Goal: Transaction & Acquisition: Book appointment/travel/reservation

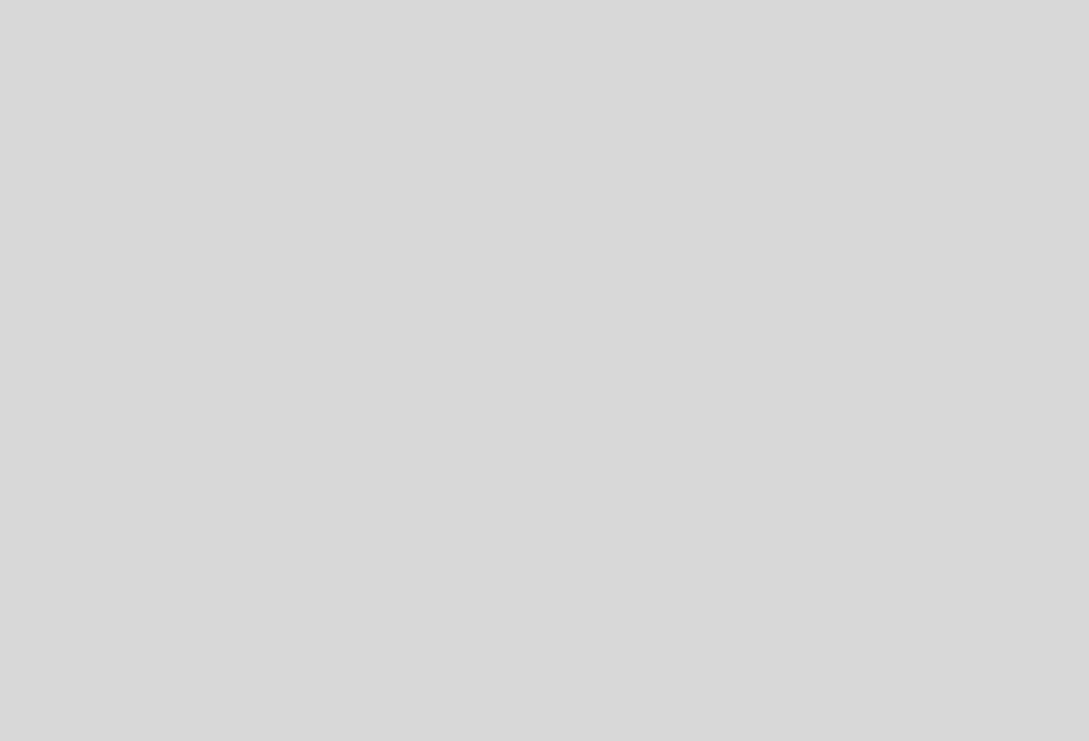
select select "pt"
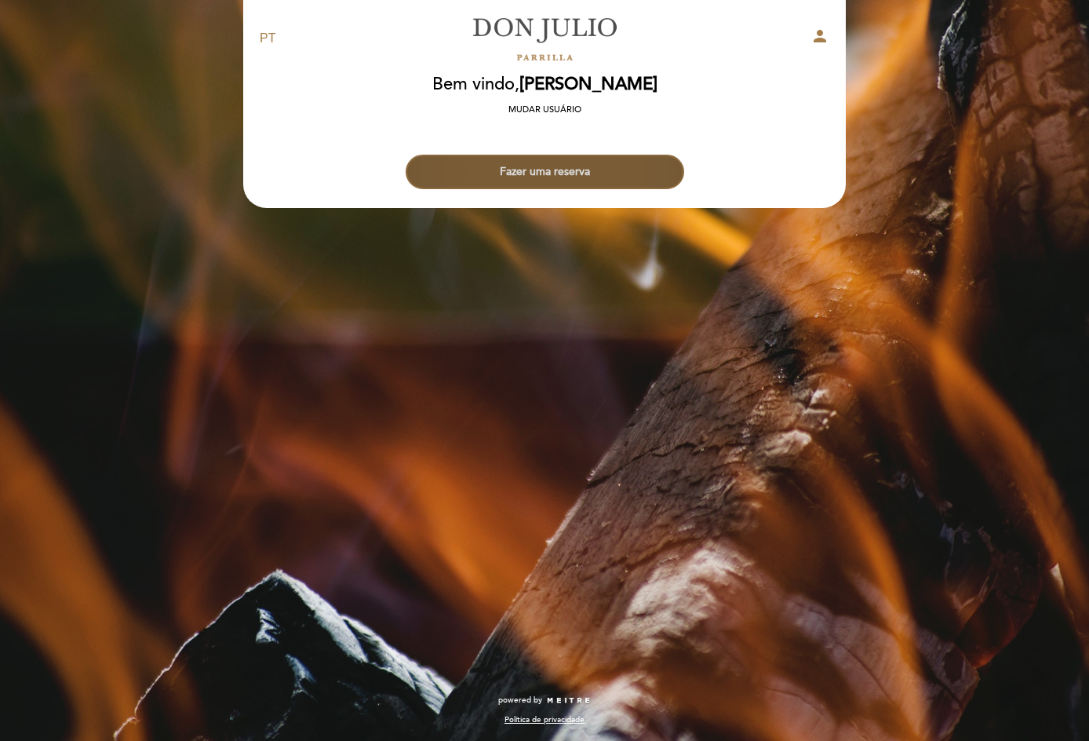
click at [558, 164] on button "Fazer uma reserva" at bounding box center [545, 172] width 279 height 35
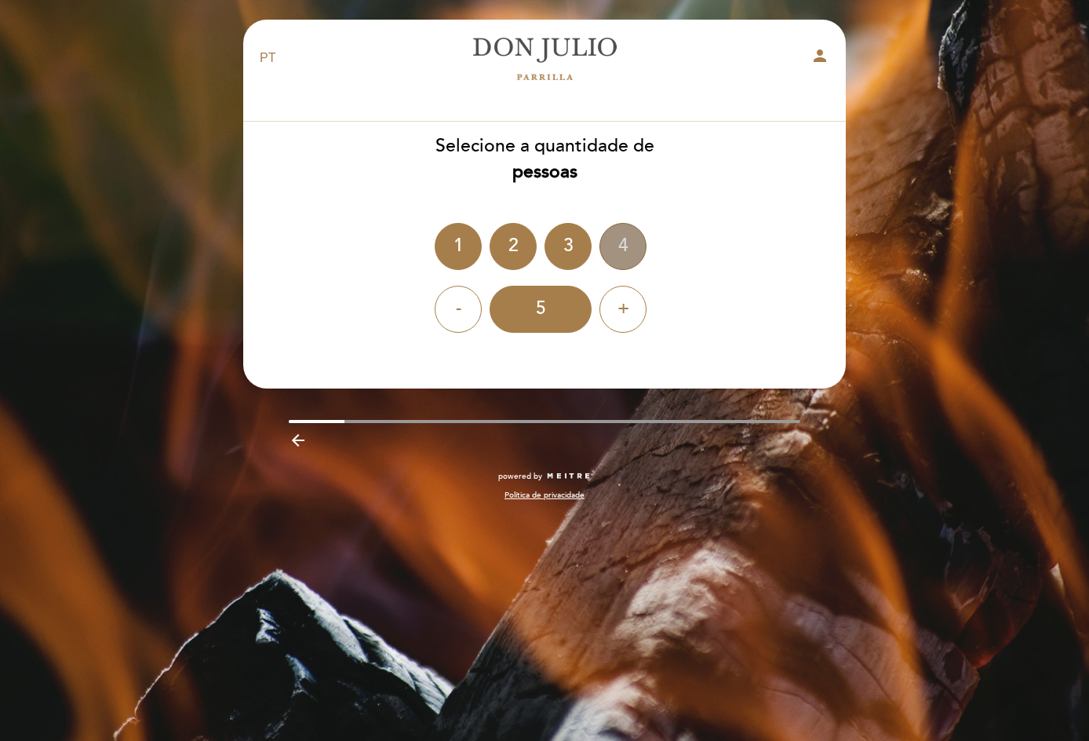
click at [635, 239] on div "4" at bounding box center [622, 246] width 47 height 47
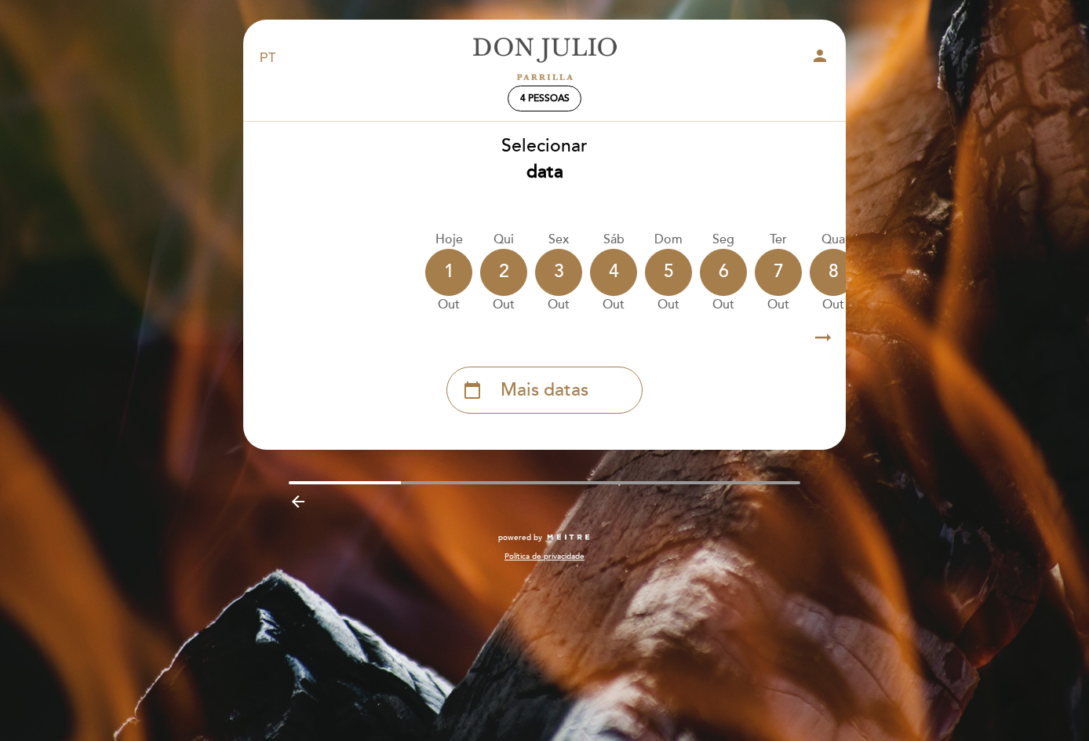
click at [814, 333] on icon "arrow_right_alt" at bounding box center [823, 338] width 24 height 34
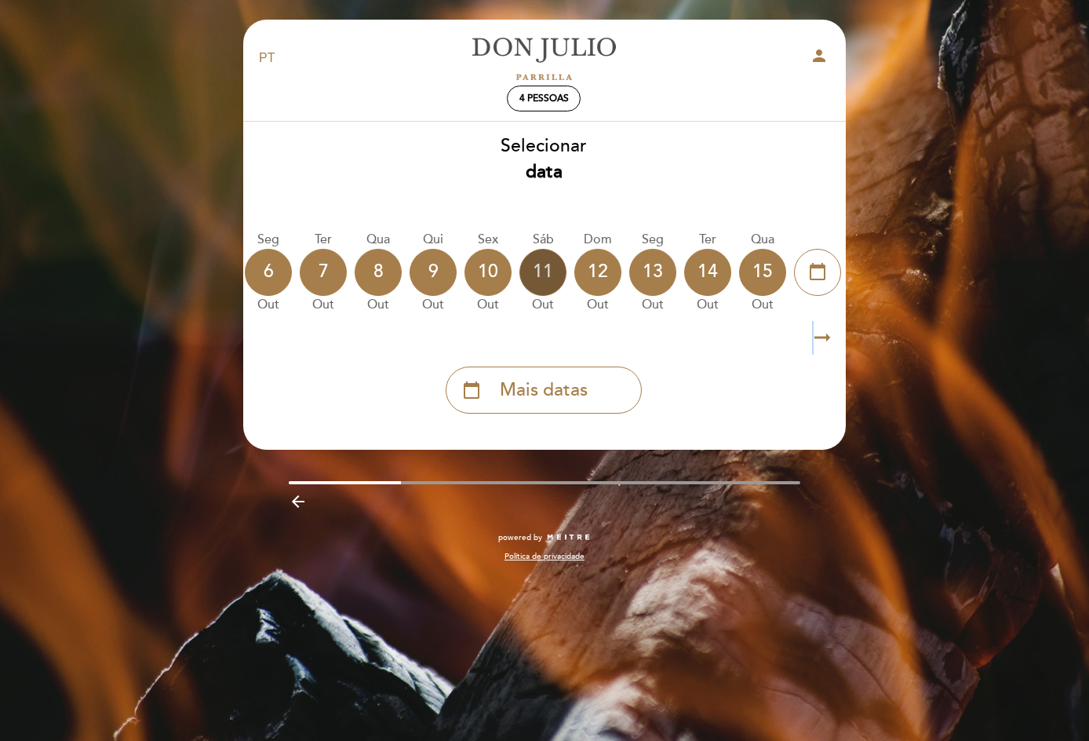
scroll to position [0, 457]
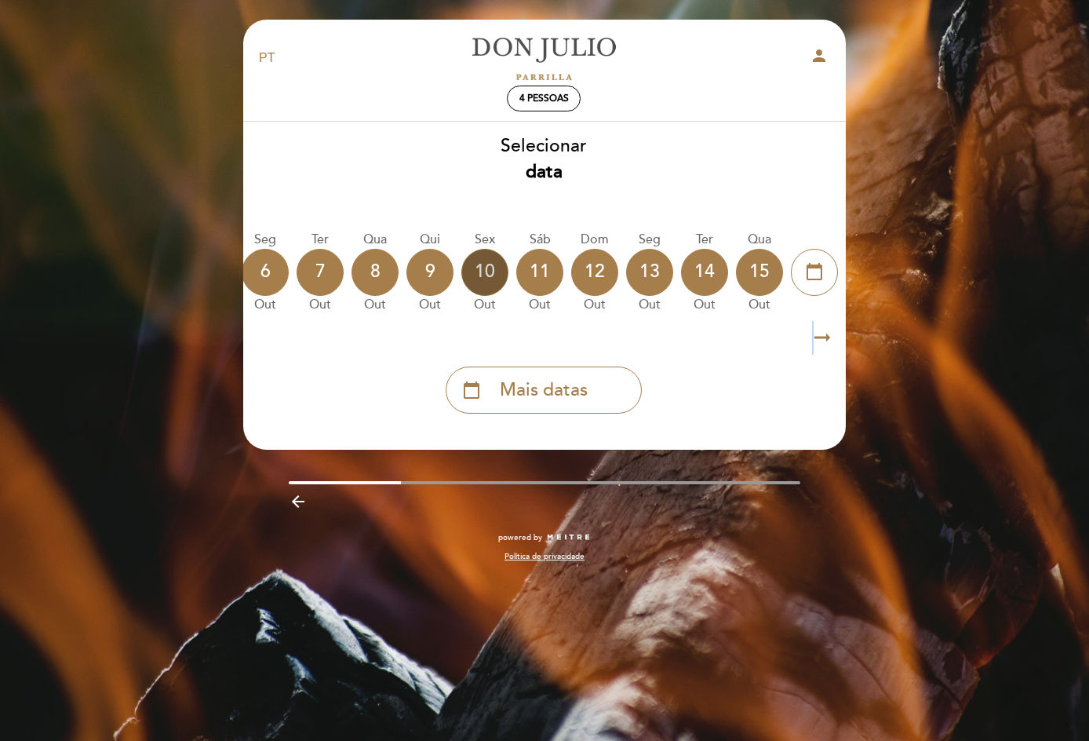
click at [490, 272] on div "10" at bounding box center [484, 272] width 47 height 47
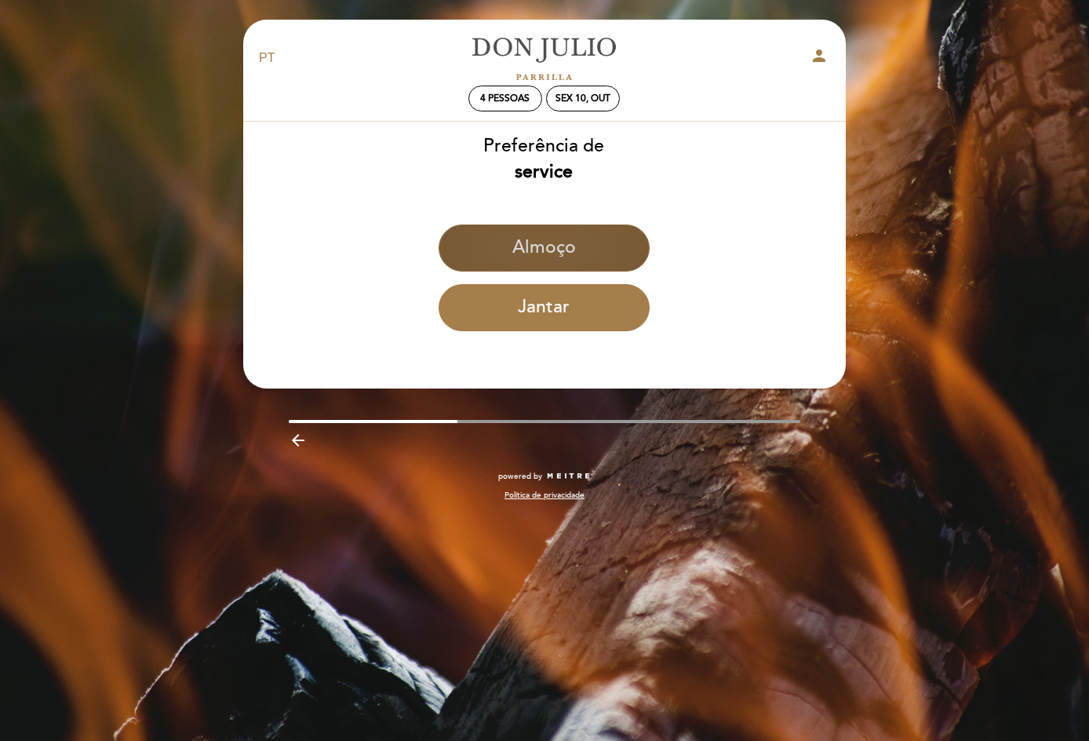
click at [565, 258] on button "Almoço" at bounding box center [544, 247] width 211 height 47
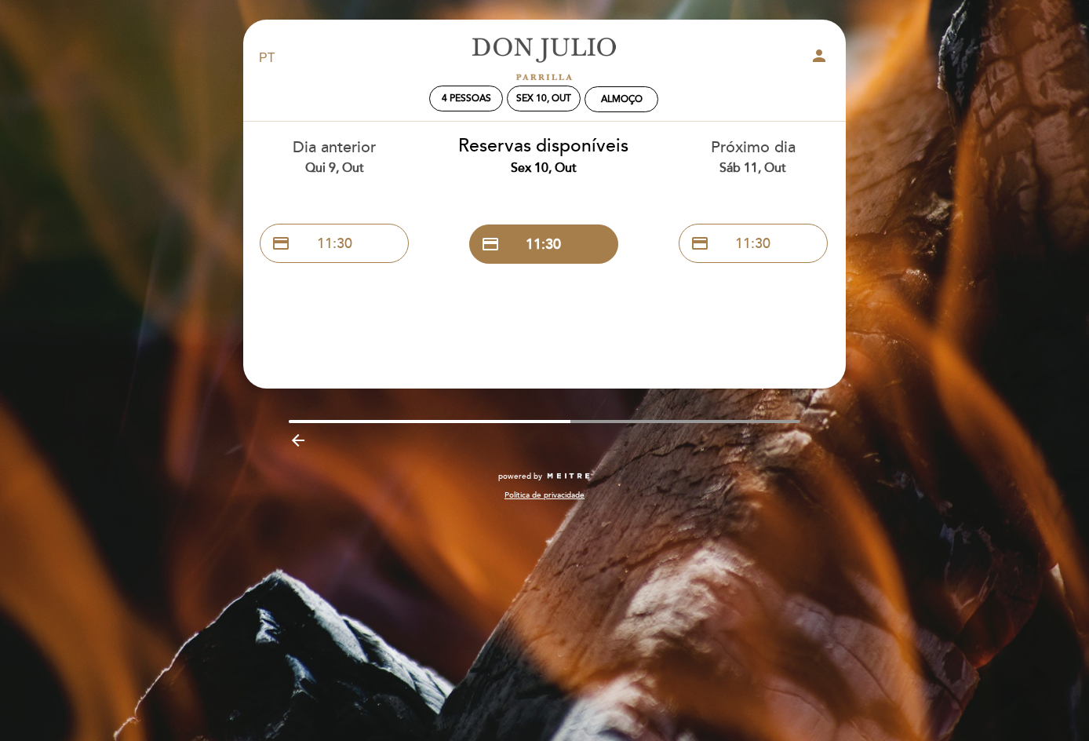
drag, startPoint x: 563, startPoint y: 421, endPoint x: 605, endPoint y: 417, distance: 42.6
click at [605, 417] on div "EN ES PT [PERSON_NAME] person 4 pessoas Sex 10, out [GEOGRAPHIC_DATA] Bem vindo…" at bounding box center [544, 268] width 626 height 497
click at [589, 417] on div "EN ES PT [PERSON_NAME] person 4 pessoas Sex 10, out [GEOGRAPHIC_DATA] Bem vindo…" at bounding box center [544, 268] width 626 height 497
click at [767, 250] on button "credit_card 11:30" at bounding box center [753, 243] width 149 height 39
